Goal: Task Accomplishment & Management: Manage account settings

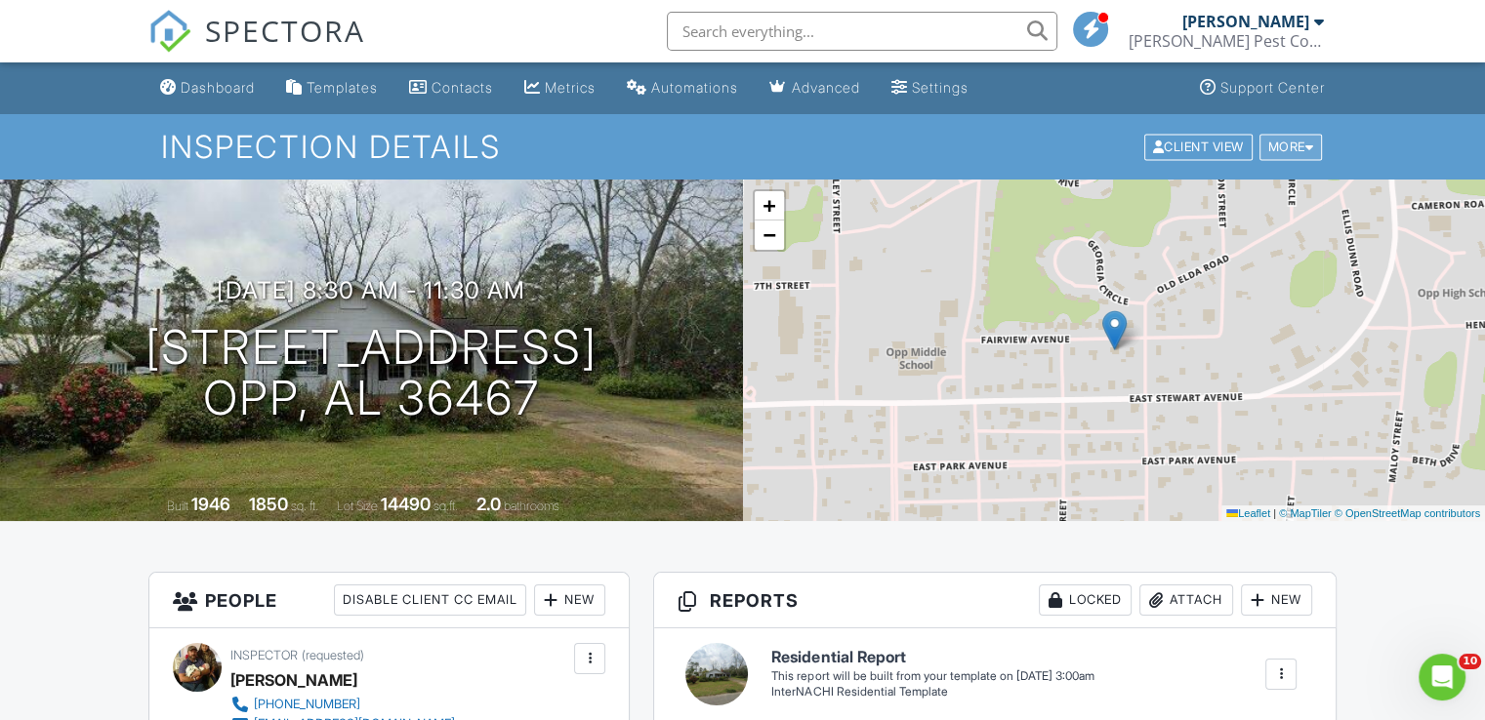
click at [1305, 148] on div at bounding box center [1309, 147] width 9 height 13
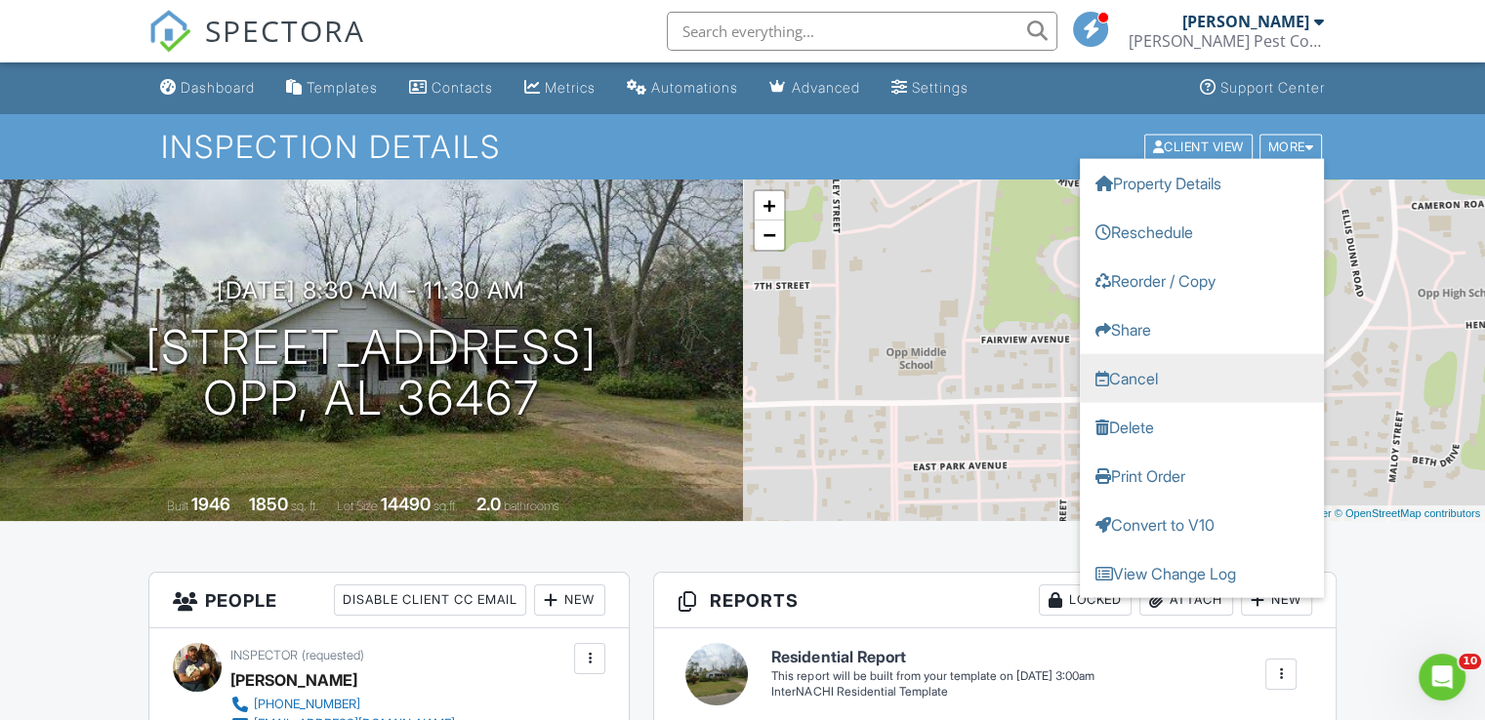
click at [1129, 380] on link "Cancel" at bounding box center [1202, 377] width 244 height 49
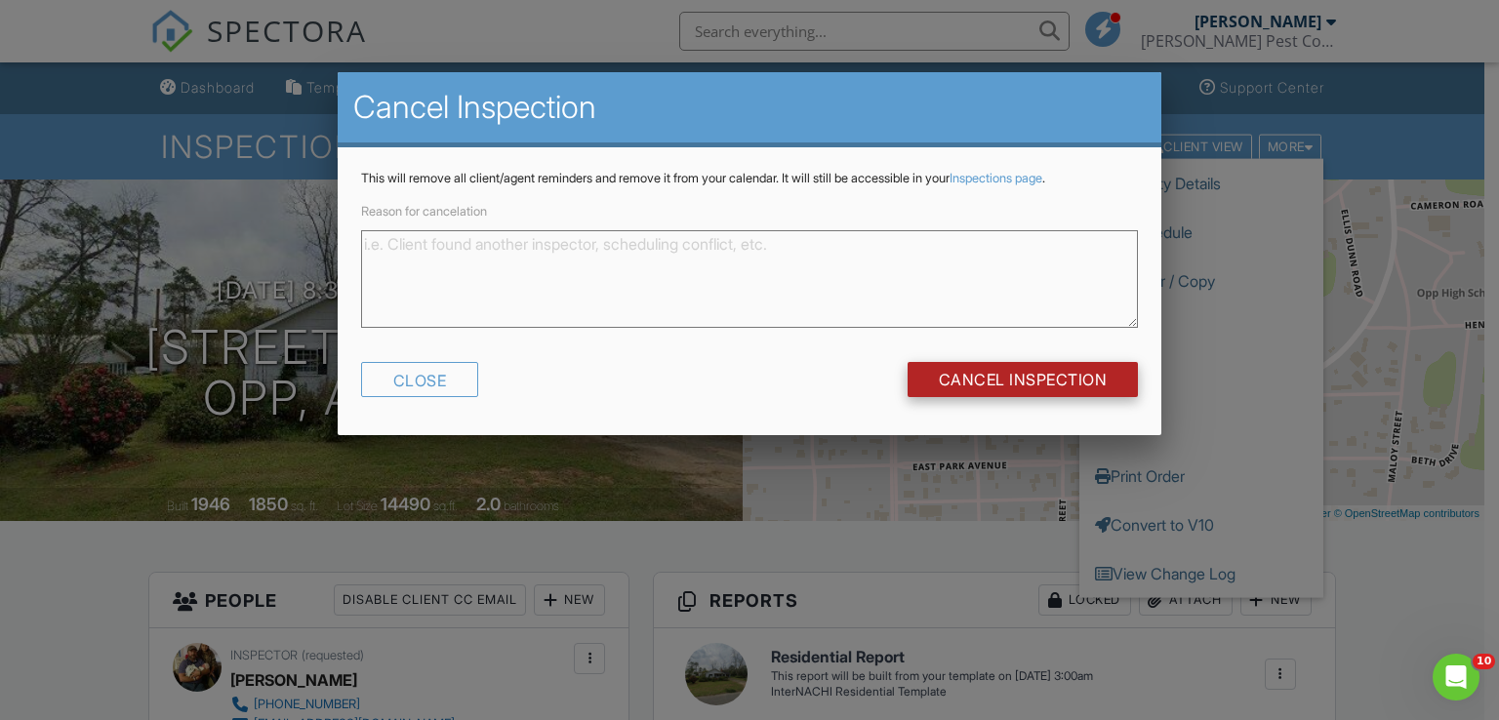
click at [1002, 375] on input "Cancel Inspection" at bounding box center [1023, 379] width 231 height 35
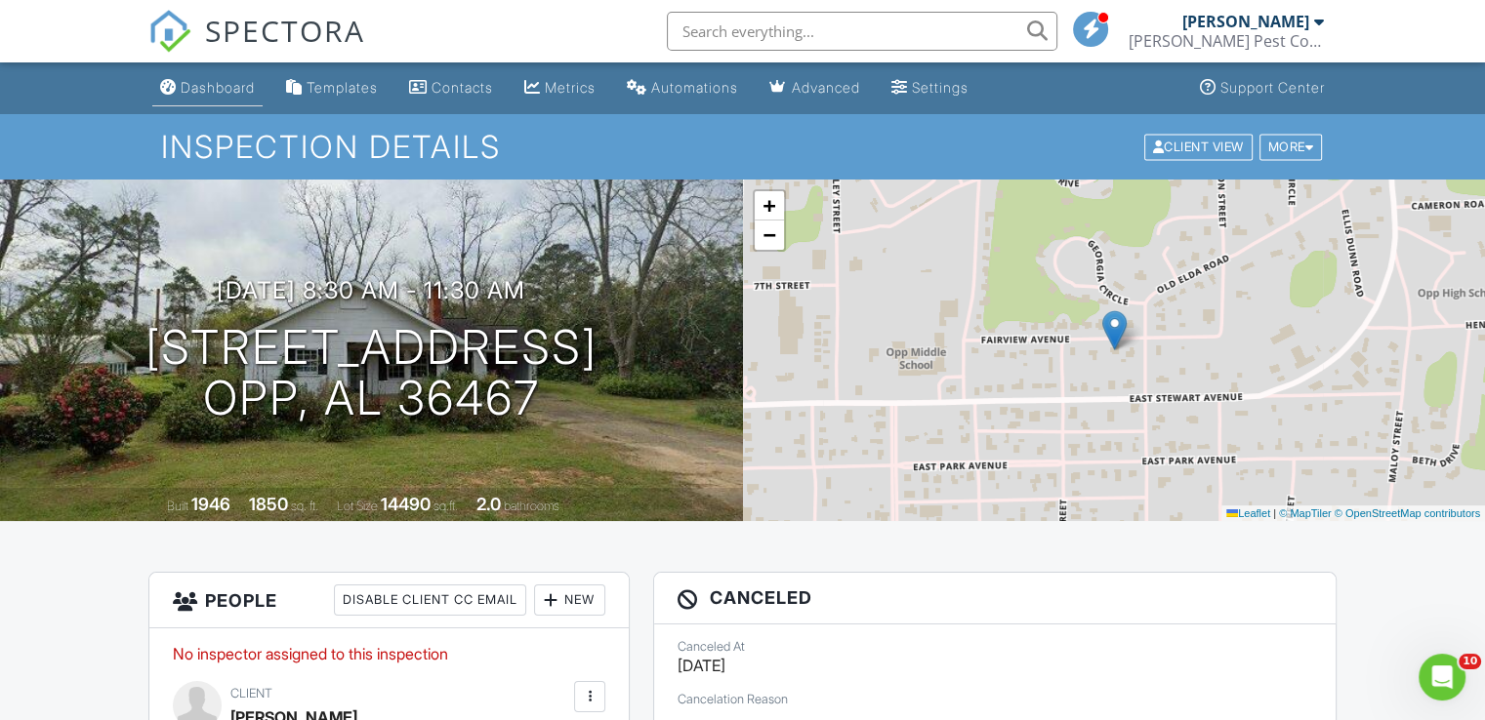
click at [201, 88] on div "Dashboard" at bounding box center [218, 87] width 74 height 17
